Goal: Information Seeking & Learning: Learn about a topic

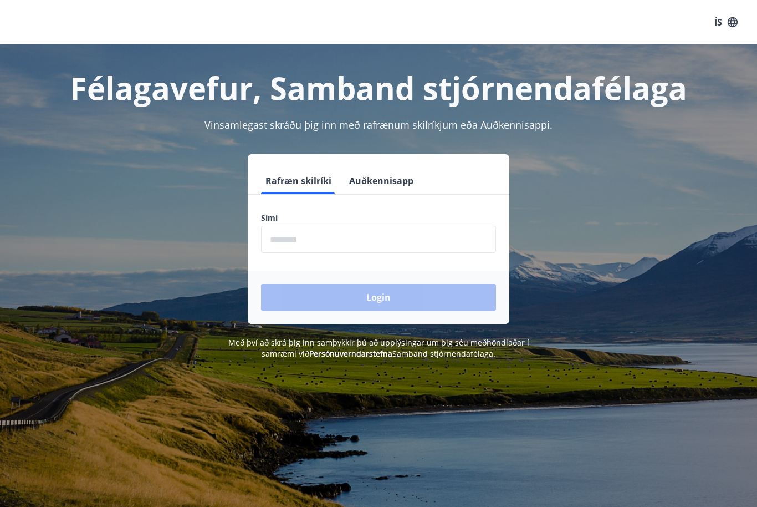
click at [370, 249] on input "phone" at bounding box center [378, 239] width 235 height 27
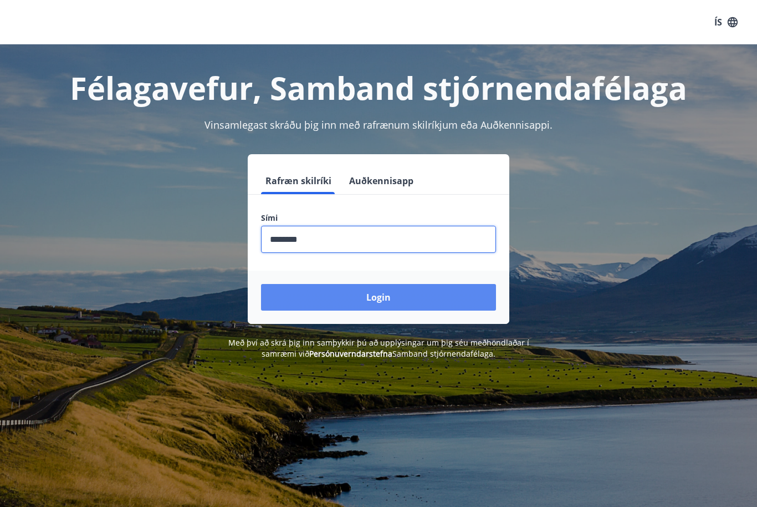
type input "********"
click at [397, 301] on button "Login" at bounding box center [378, 297] width 235 height 27
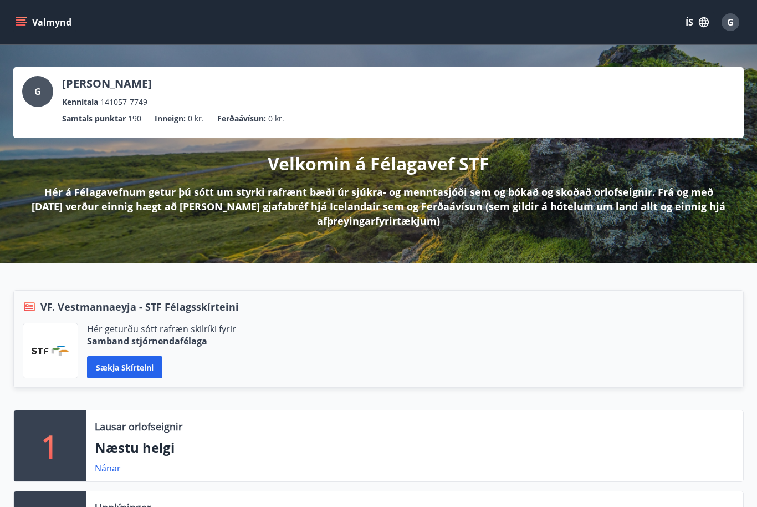
click at [22, 28] on button "Valmynd" at bounding box center [44, 22] width 63 height 20
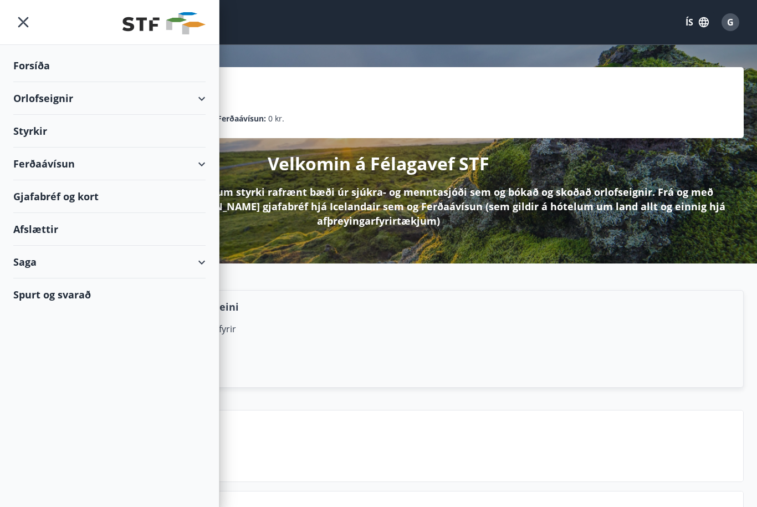
click at [43, 74] on div "Forsíða" at bounding box center [109, 65] width 192 height 33
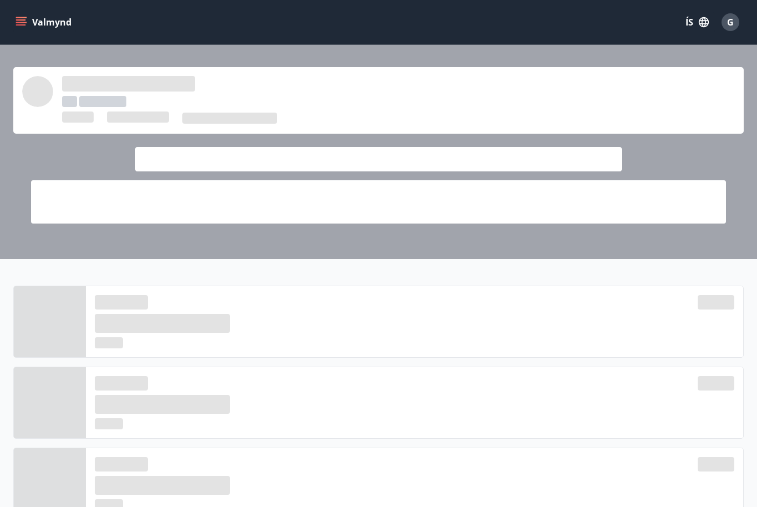
click at [730, 22] on span "G" at bounding box center [730, 22] width 7 height 12
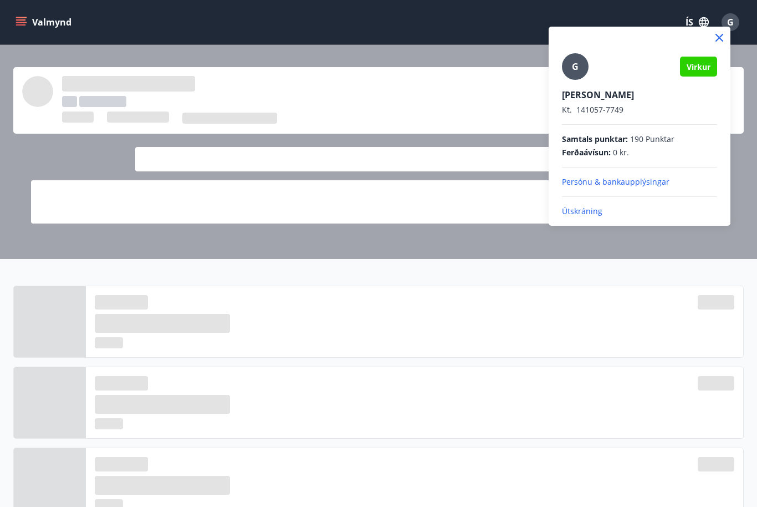
click at [699, 304] on div at bounding box center [378, 253] width 757 height 507
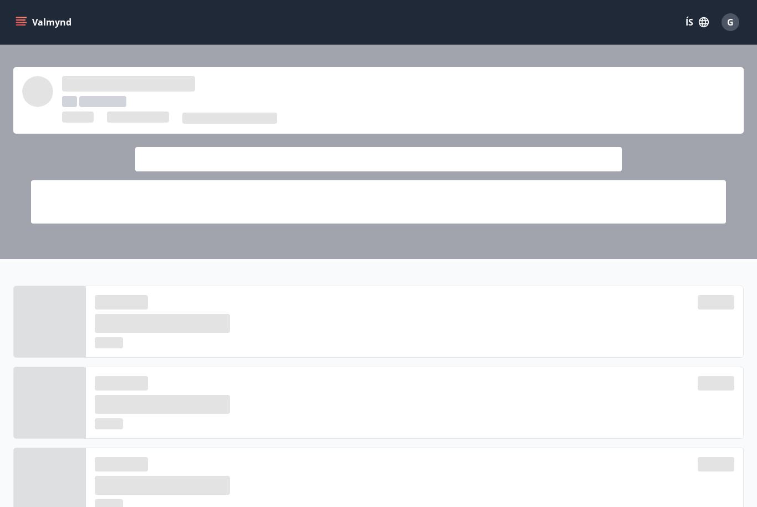
click at [25, 29] on button "Valmynd" at bounding box center [44, 22] width 63 height 20
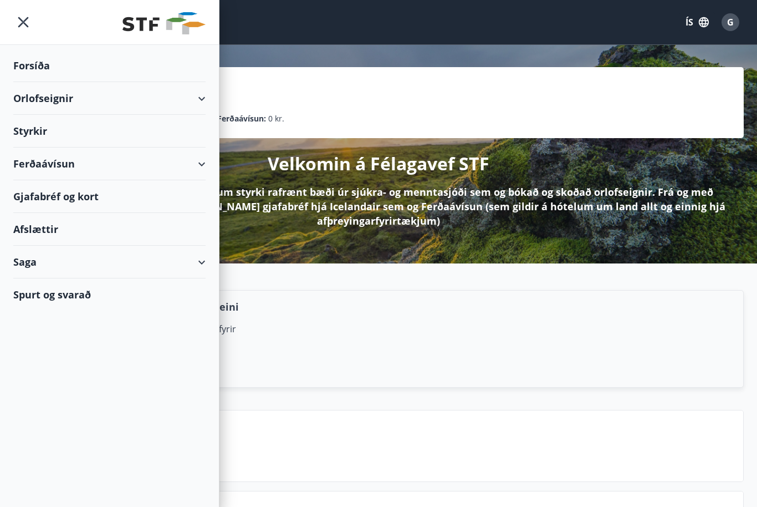
click at [28, 262] on div "Saga" at bounding box center [109, 262] width 192 height 33
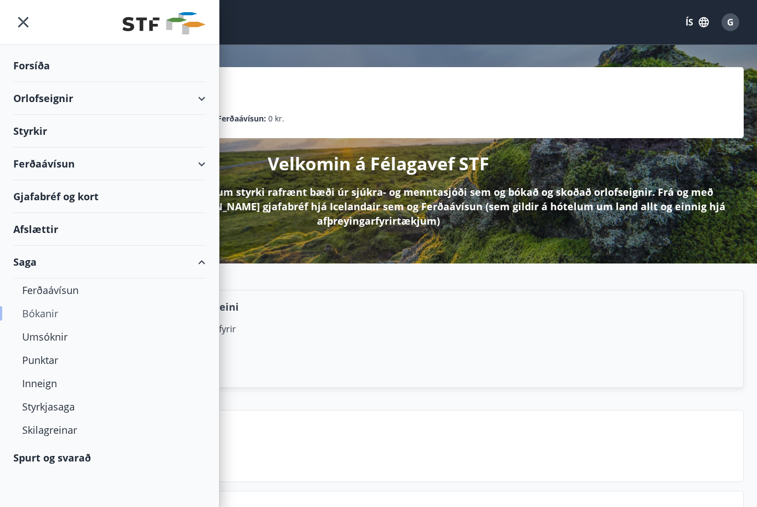
click at [35, 318] on div "Bókanir" at bounding box center [109, 312] width 175 height 23
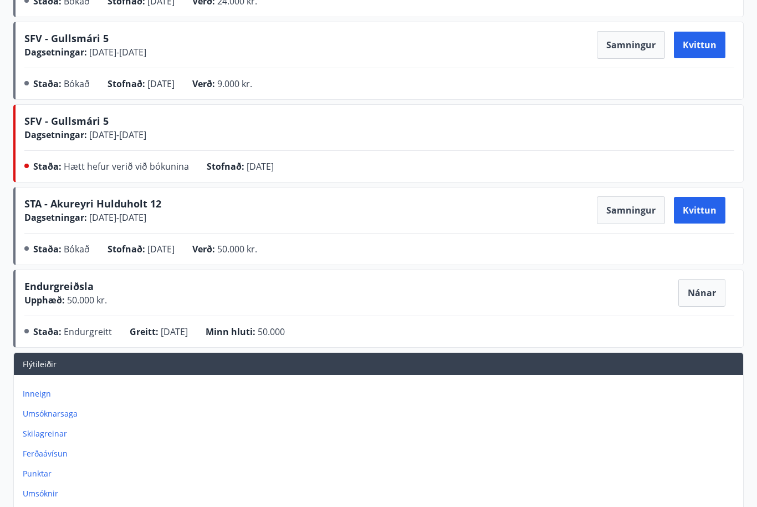
scroll to position [310, 0]
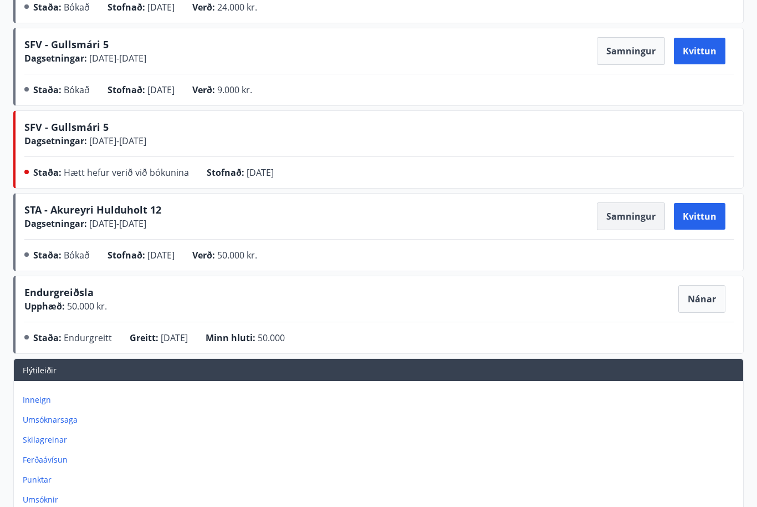
click at [630, 219] on button "Samningur" at bounding box center [631, 216] width 68 height 28
click at [697, 218] on button "Kvittun" at bounding box center [700, 216] width 52 height 27
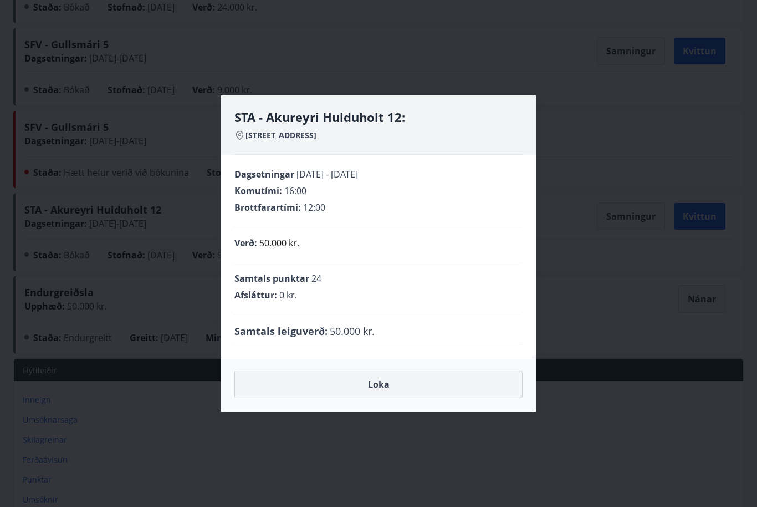
click at [432, 398] on button "Loka" at bounding box center [378, 384] width 288 height 28
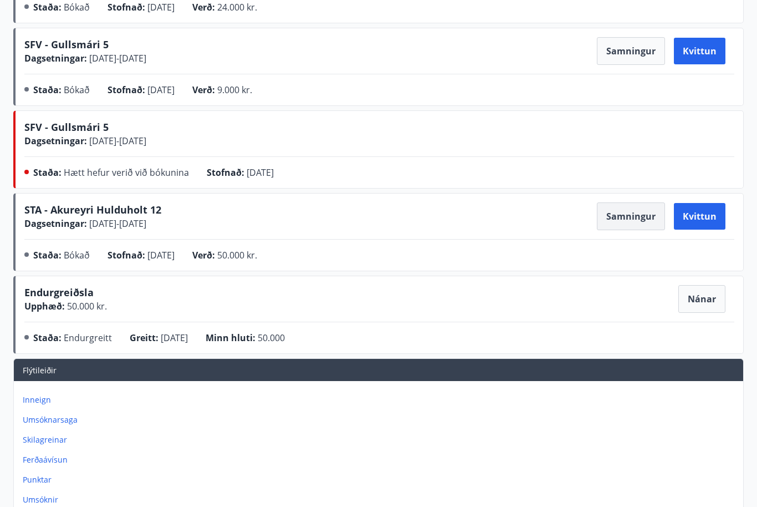
click at [626, 224] on button "Samningur" at bounding box center [631, 216] width 68 height 28
click at [95, 216] on span "STA - Akureyri Hulduholt 12" at bounding box center [92, 209] width 137 height 13
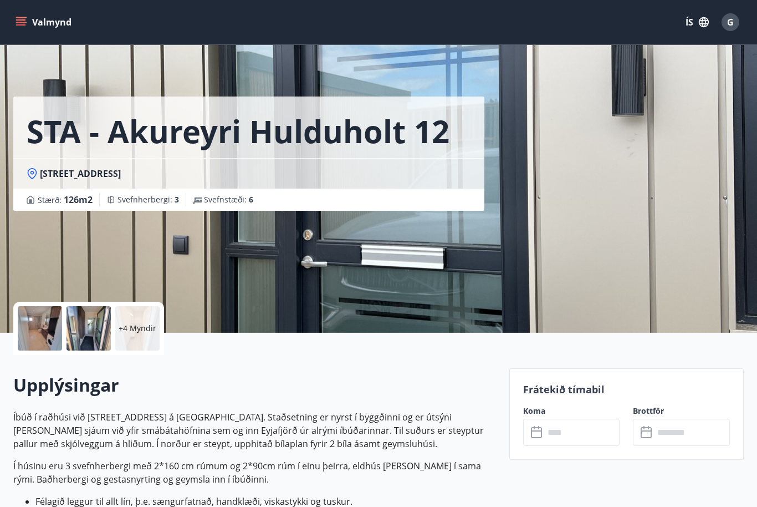
click at [37, 325] on div at bounding box center [40, 328] width 44 height 44
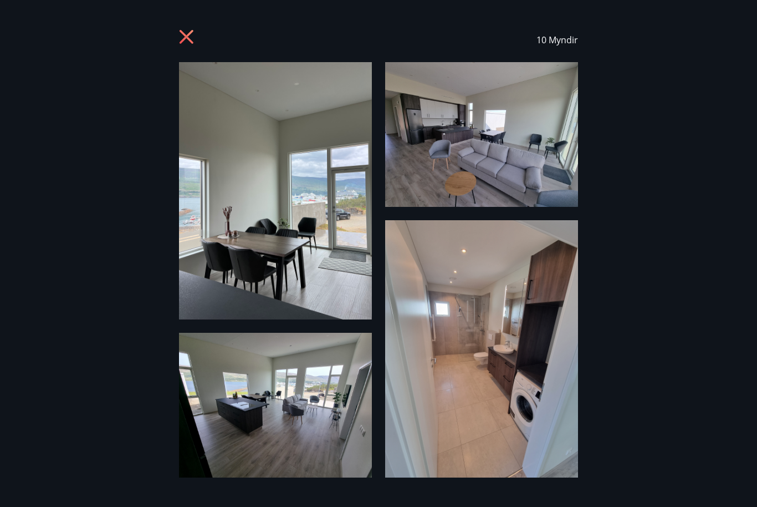
click at [285, 254] on img at bounding box center [275, 190] width 193 height 257
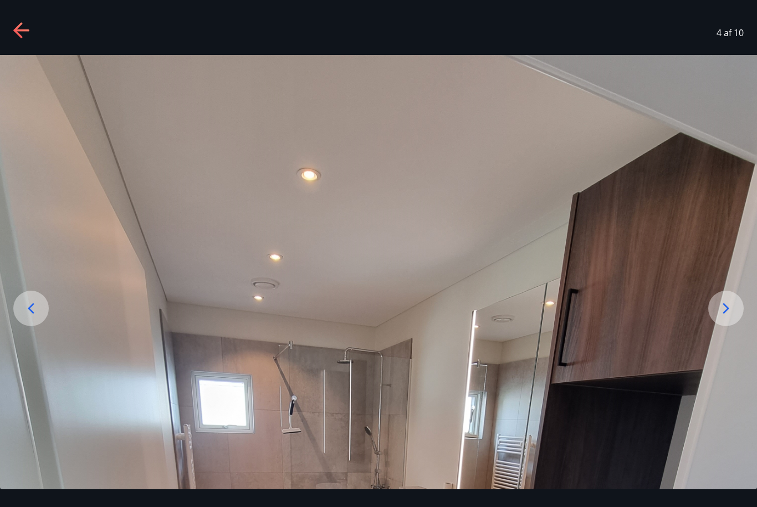
scroll to position [8, 0]
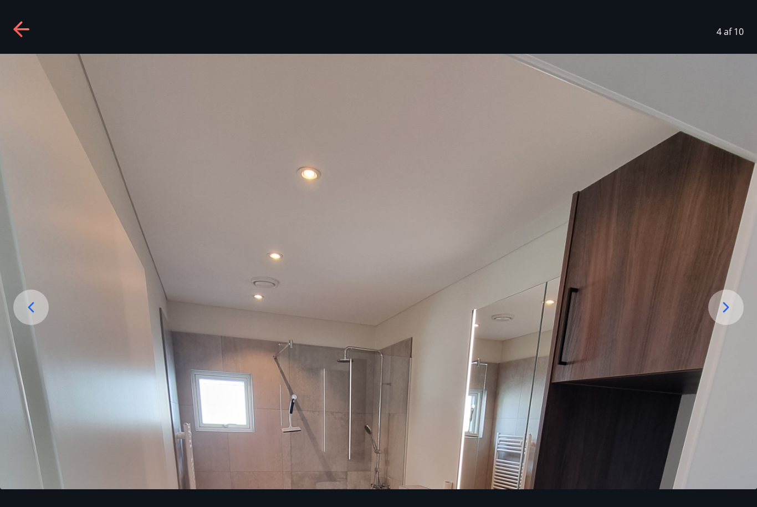
click at [725, 316] on icon at bounding box center [726, 307] width 18 height 18
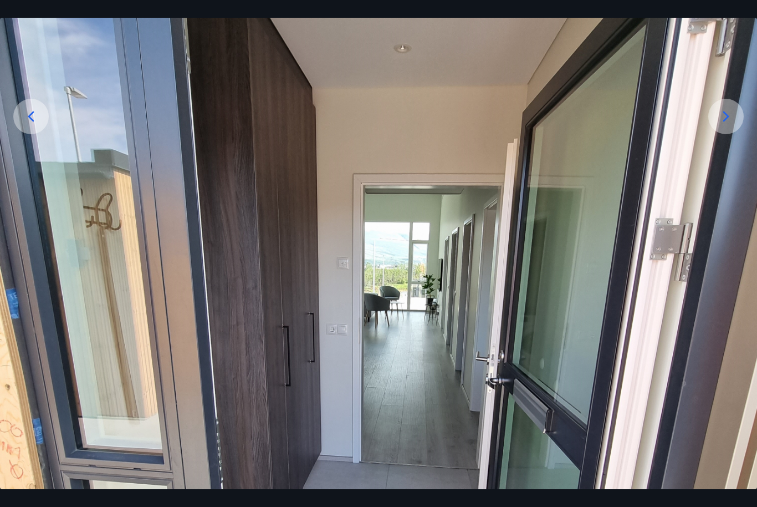
scroll to position [142, 0]
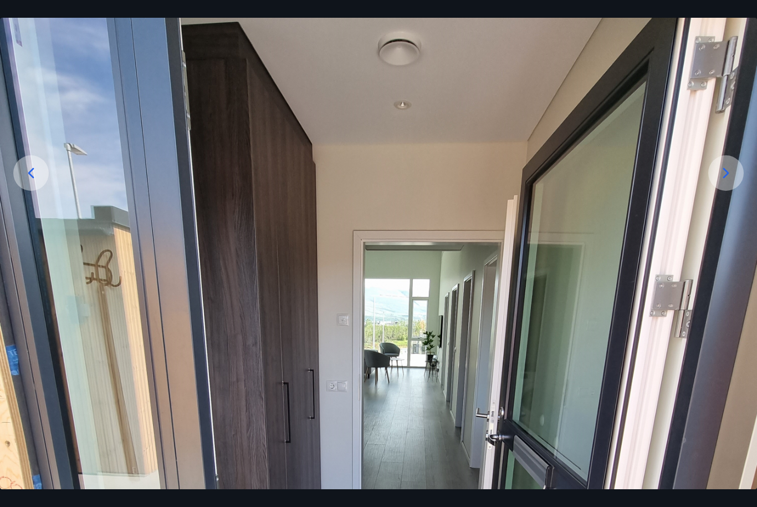
click at [731, 182] on icon at bounding box center [726, 173] width 18 height 18
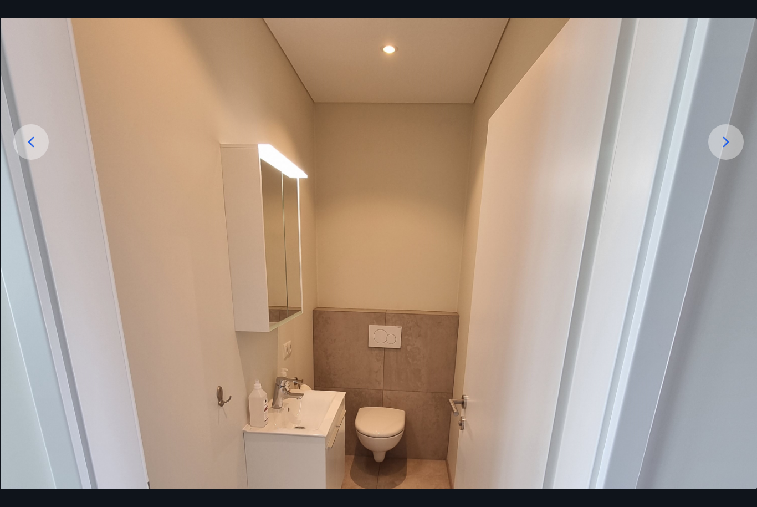
scroll to position [171, 0]
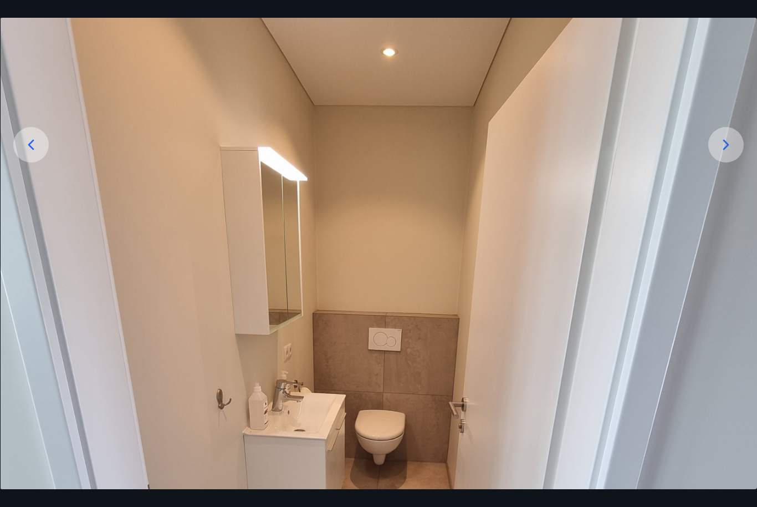
click at [729, 154] on icon at bounding box center [726, 145] width 18 height 18
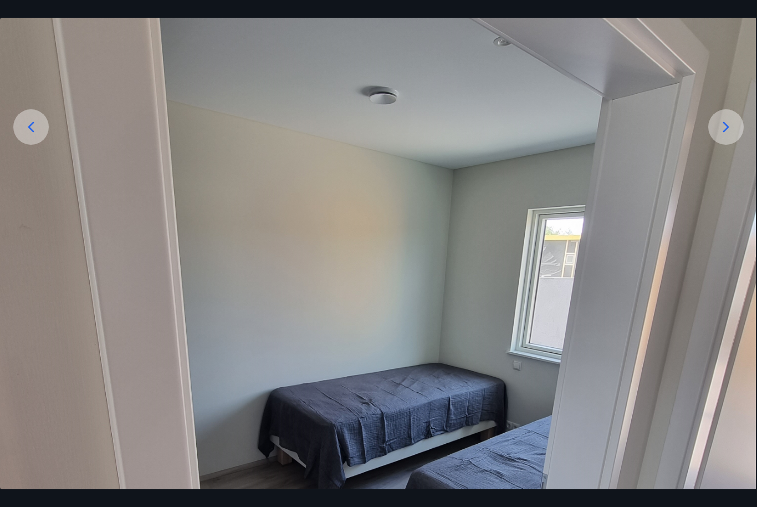
scroll to position [183, 0]
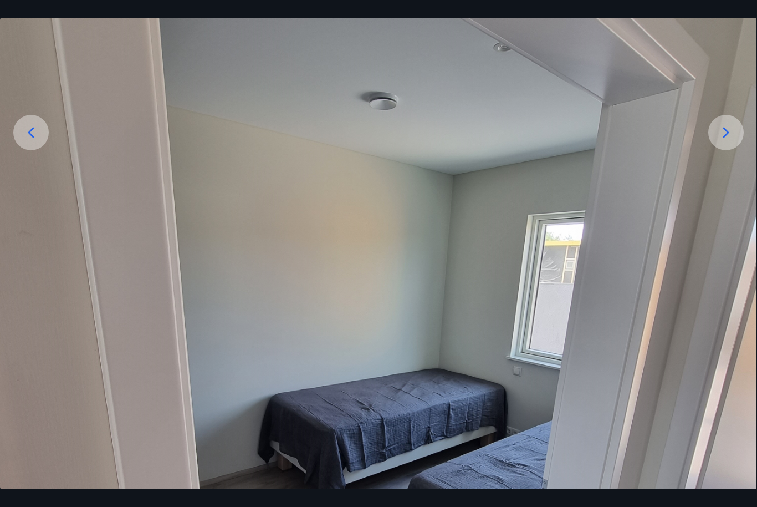
click at [722, 141] on icon at bounding box center [726, 133] width 18 height 18
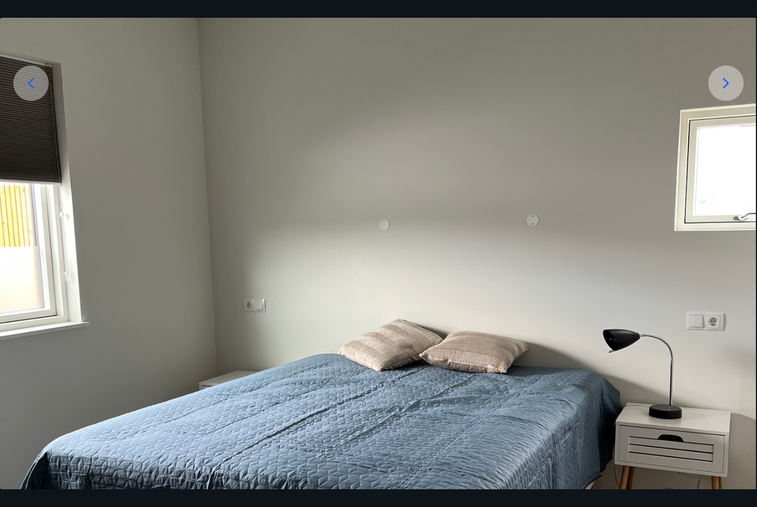
scroll to position [216, 0]
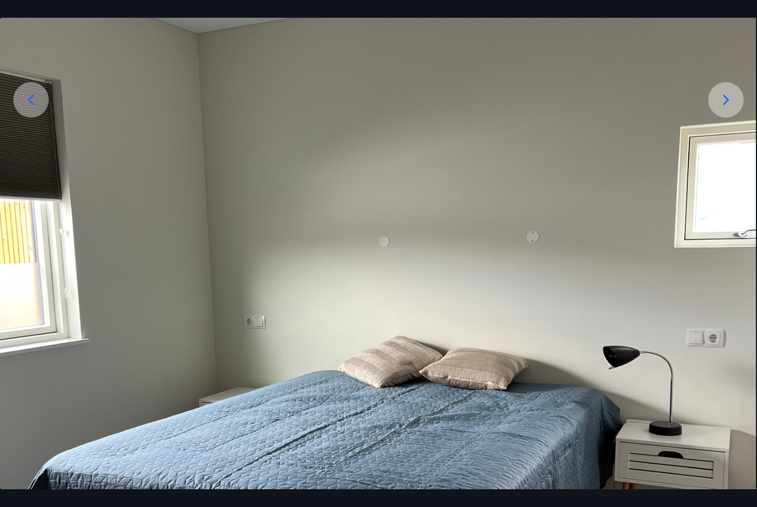
click at [721, 109] on icon at bounding box center [726, 100] width 18 height 18
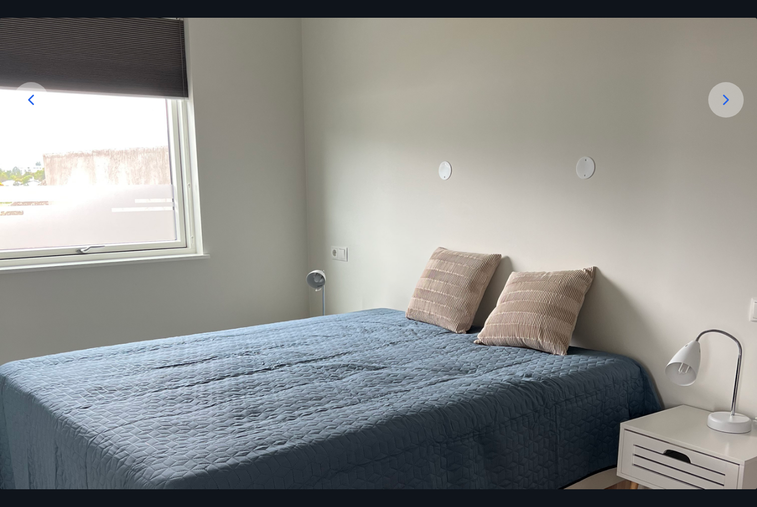
click at [720, 109] on icon at bounding box center [726, 100] width 18 height 18
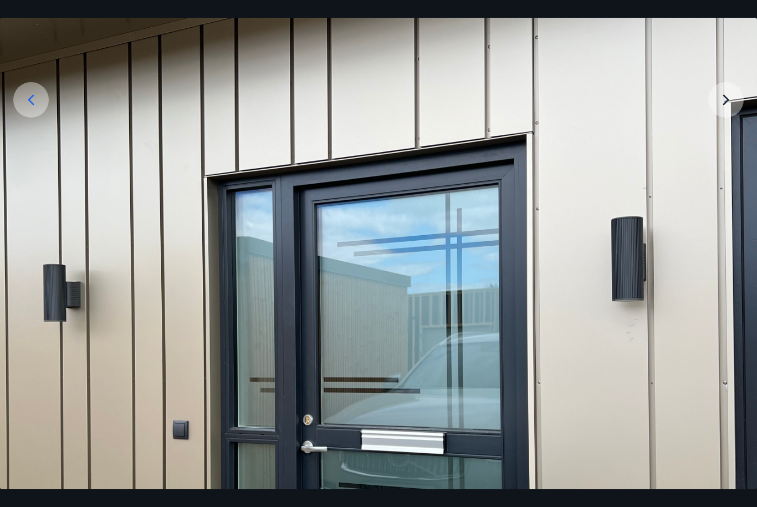
click at [715, 122] on img at bounding box center [378, 350] width 757 height 1009
click at [724, 119] on img at bounding box center [378, 350] width 757 height 1009
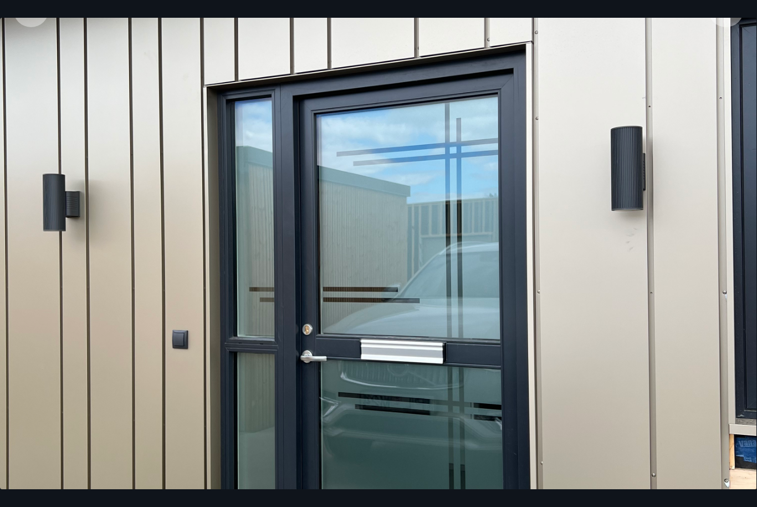
scroll to position [192, 0]
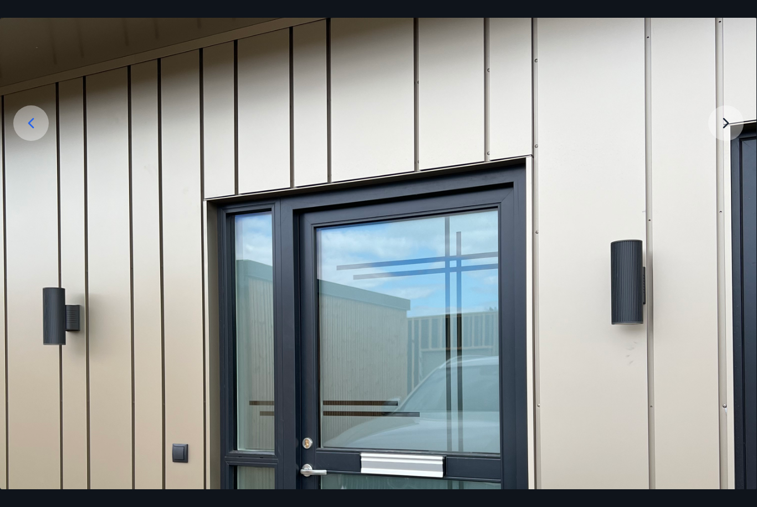
click at [729, 145] on img at bounding box center [377, 374] width 757 height 1009
click at [718, 143] on img at bounding box center [377, 374] width 757 height 1009
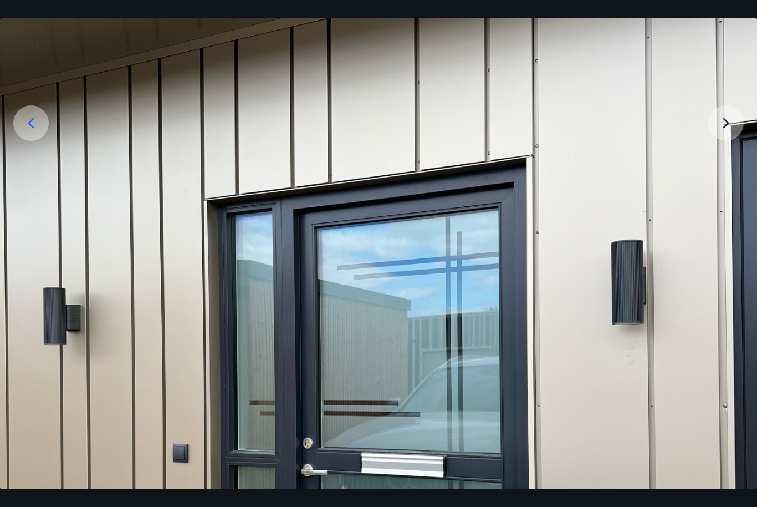
click at [732, 145] on img at bounding box center [378, 374] width 757 height 1009
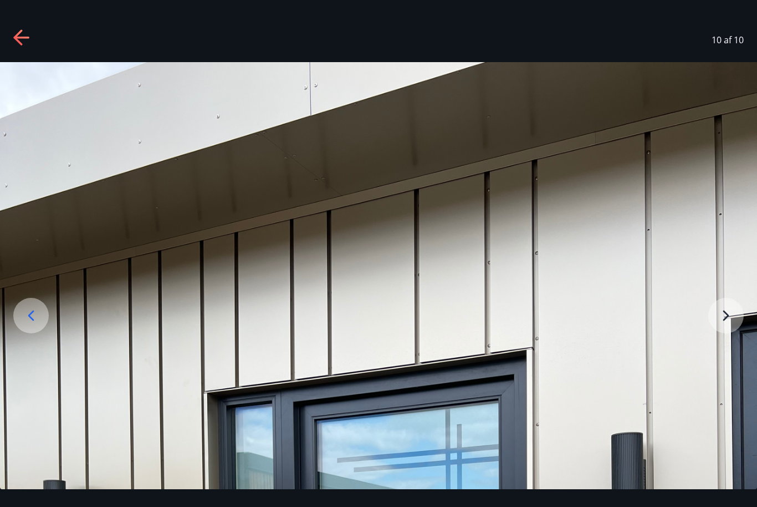
scroll to position [0, 0]
click at [22, 33] on icon at bounding box center [22, 38] width 18 height 18
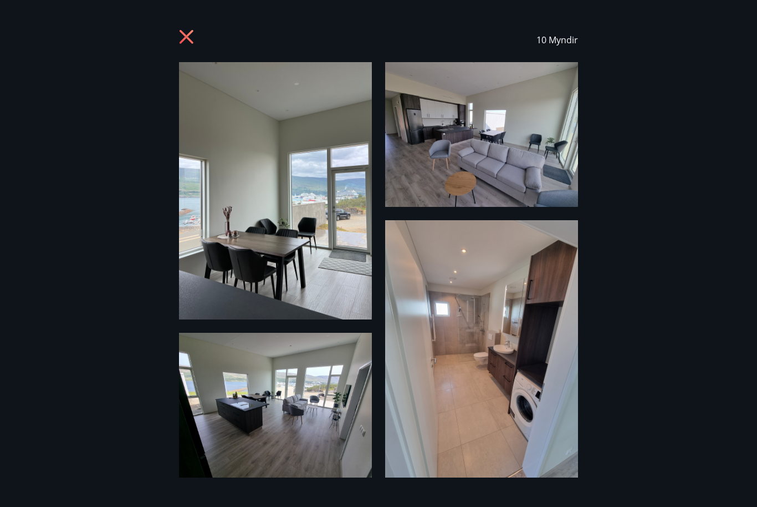
click at [182, 42] on icon at bounding box center [187, 37] width 14 height 14
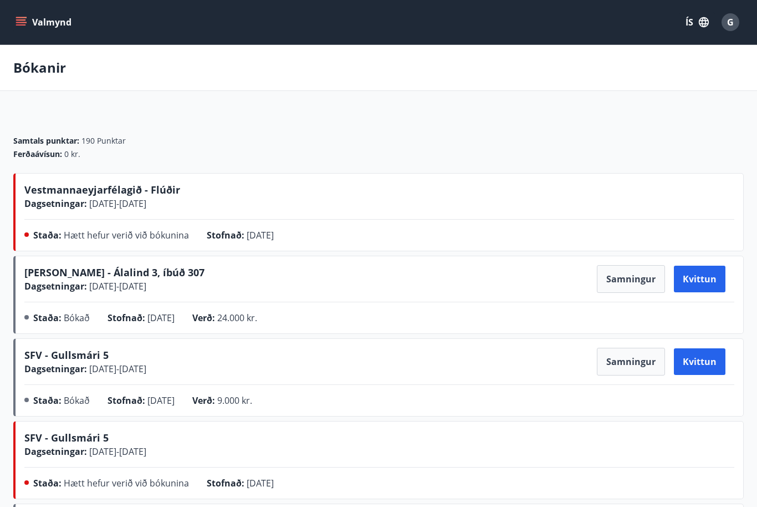
click at [19, 21] on icon "menu" at bounding box center [21, 22] width 11 height 11
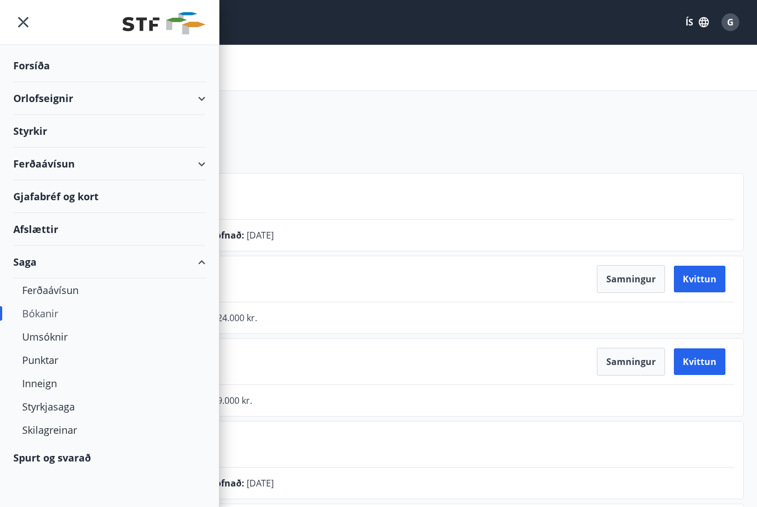
click at [46, 96] on div "Orlofseignir" at bounding box center [109, 98] width 192 height 33
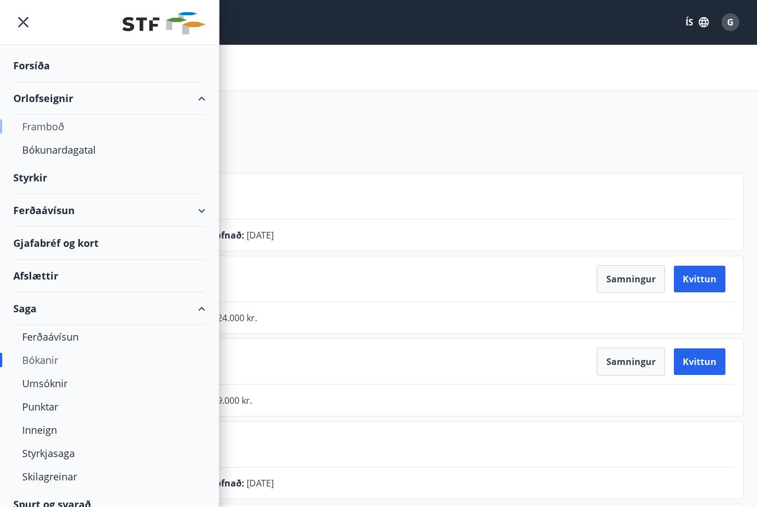
click at [44, 124] on div "Framboð" at bounding box center [109, 126] width 175 height 23
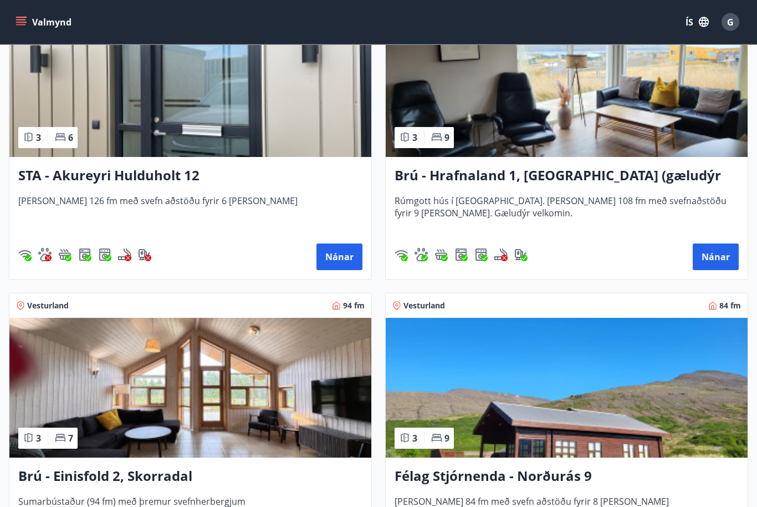
scroll to position [855, 0]
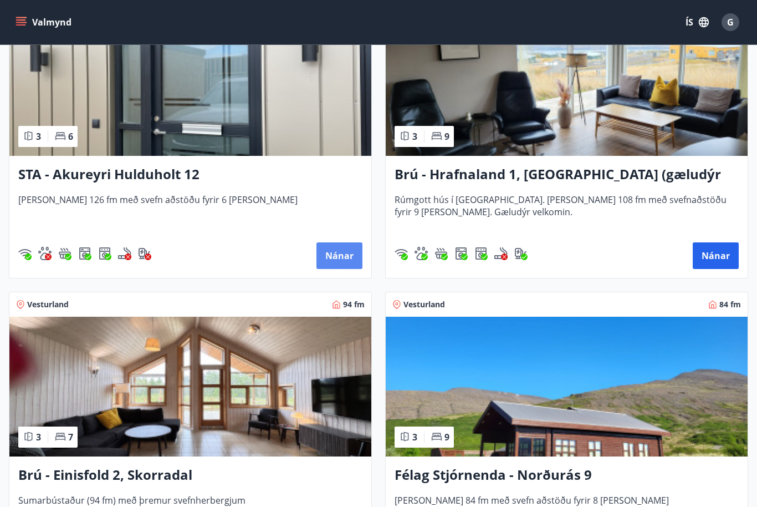
click at [340, 263] on button "Nánar" at bounding box center [339, 255] width 46 height 27
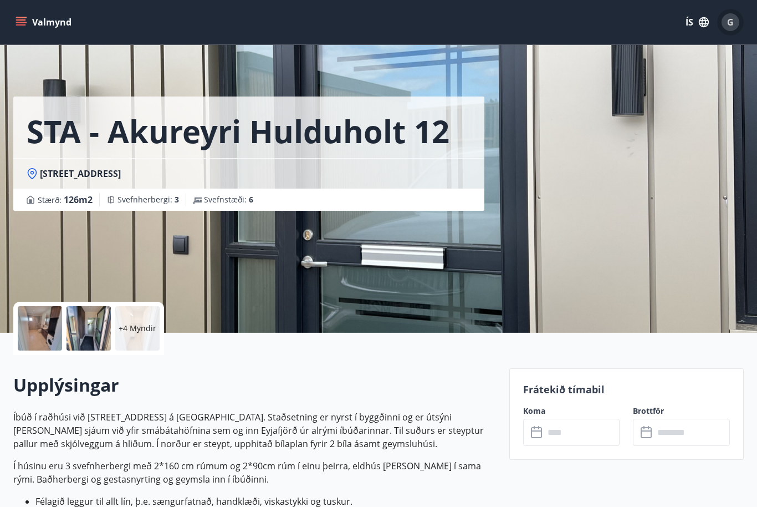
click at [739, 17] on button "G" at bounding box center [730, 22] width 27 height 27
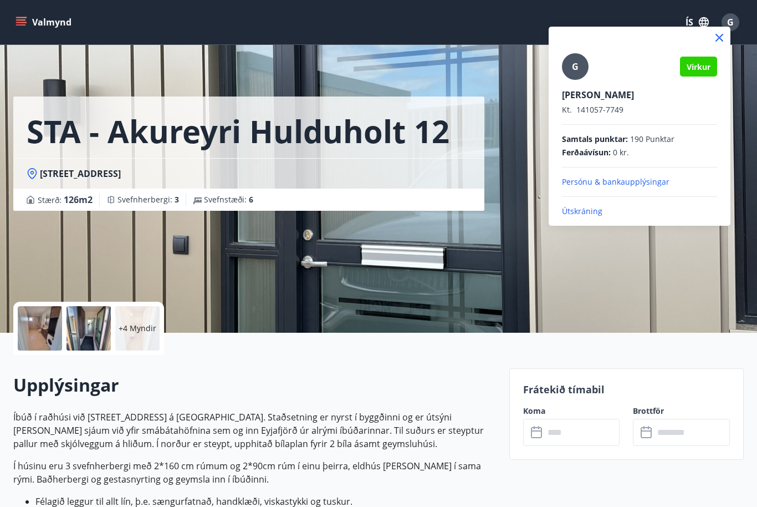
click at [720, 31] on icon at bounding box center [719, 37] width 13 height 13
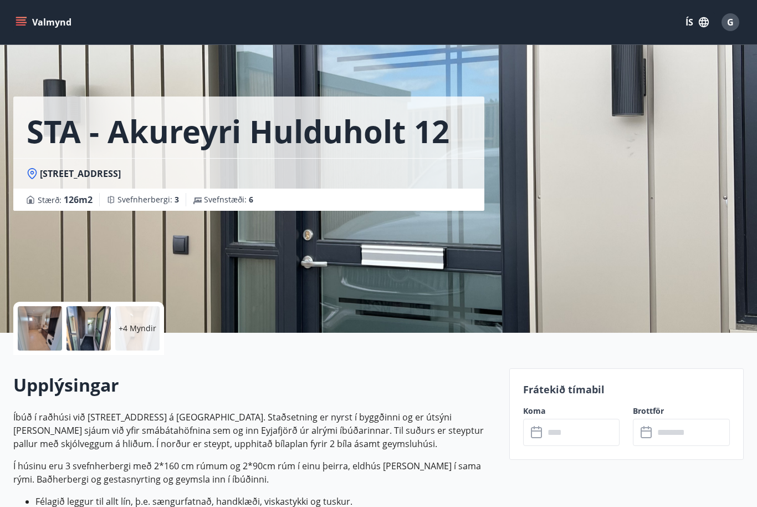
click at [25, 19] on icon "menu" at bounding box center [21, 22] width 11 height 11
click at [284, 379] on h2 "Upplýsingar" at bounding box center [254, 384] width 483 height 24
